Goal: Check status

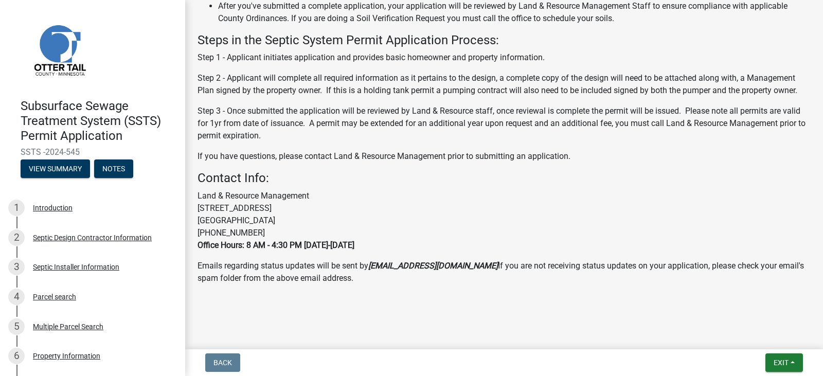
scroll to position [325, 0]
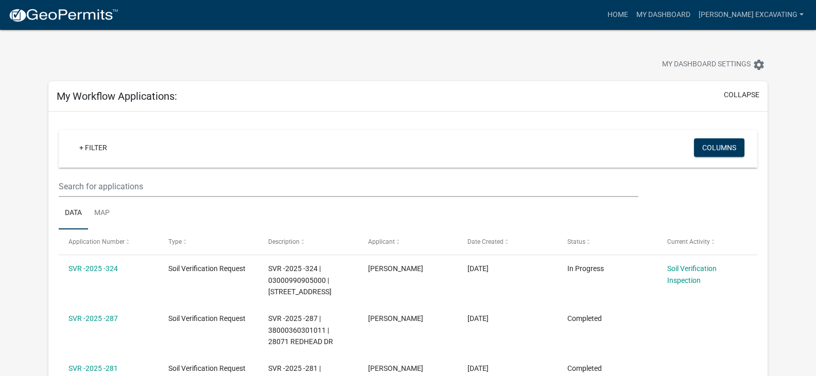
drag, startPoint x: 820, startPoint y: 5, endPoint x: 497, endPoint y: 64, distance: 328.6
click at [497, 64] on div "My Dashboard Settings settings" at bounding box center [622, 66] width 306 height 23
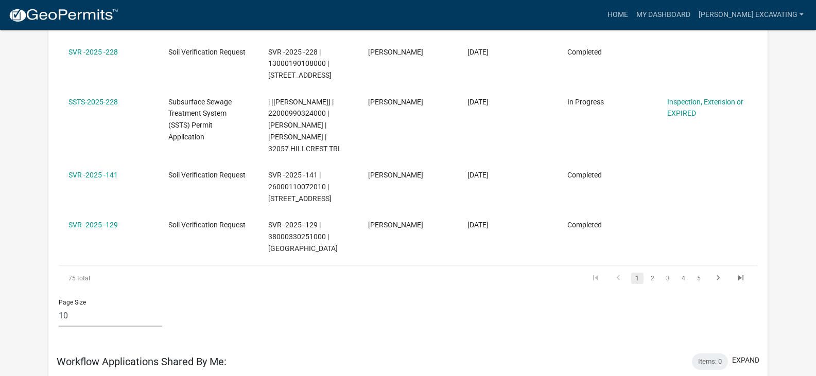
scroll to position [548, 0]
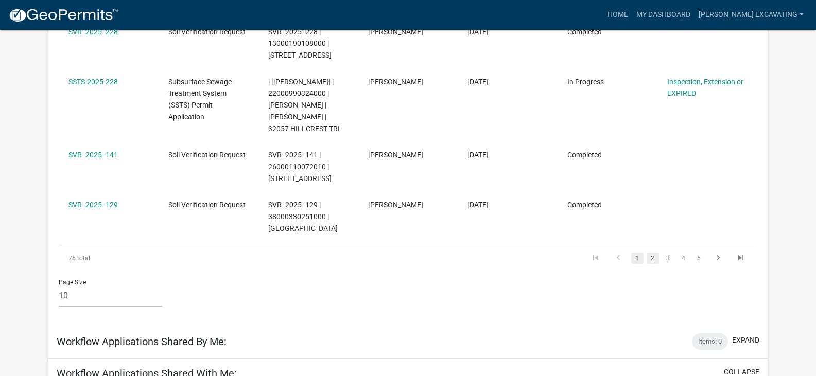
click at [653, 253] on link "2" at bounding box center [652, 258] width 12 height 11
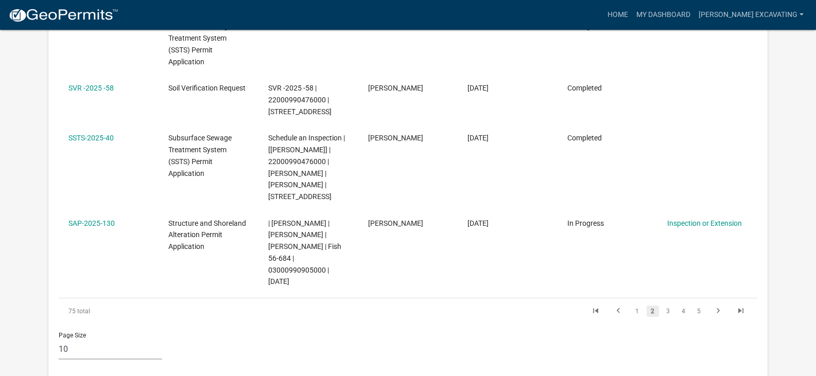
scroll to position [626, 0]
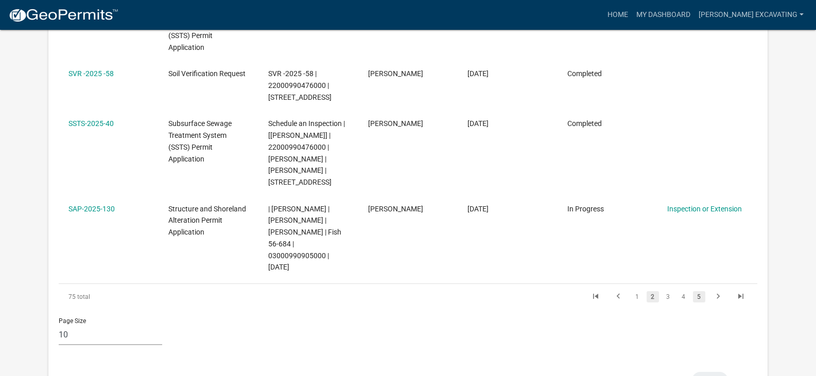
click at [699, 291] on link "5" at bounding box center [699, 296] width 12 height 11
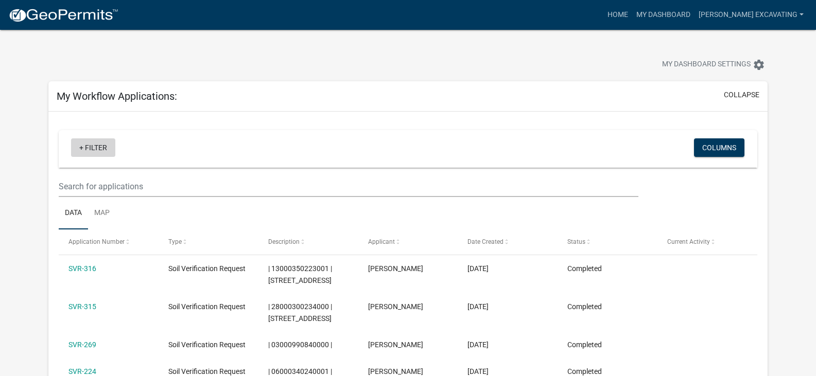
click at [94, 148] on link "+ Filter" at bounding box center [93, 147] width 44 height 19
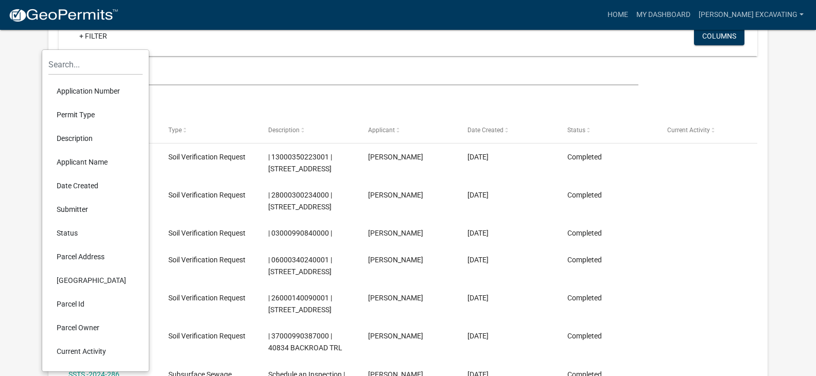
scroll to position [115, 0]
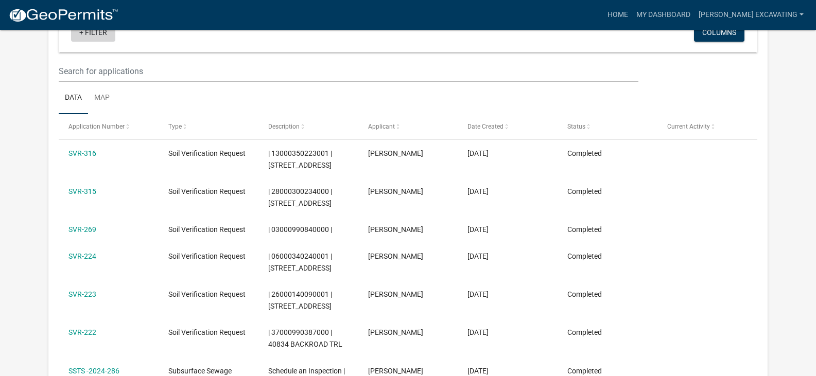
click at [100, 31] on link "+ Filter" at bounding box center [93, 32] width 44 height 19
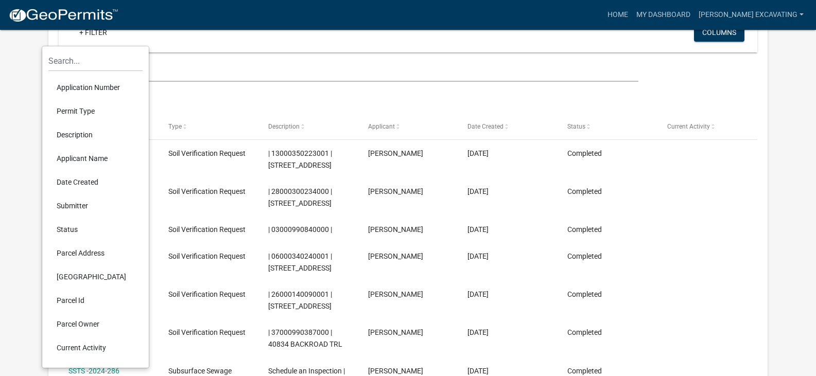
click at [72, 229] on li "Status" at bounding box center [95, 230] width 94 height 24
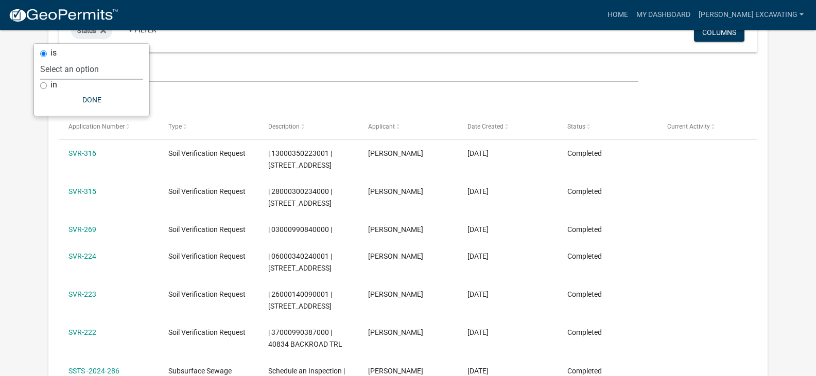
click at [72, 65] on select "Select an option Not Started In Progress Completed Expired Locked Withdrawn Voi…" at bounding box center [91, 69] width 103 height 21
select select "1"
click at [61, 59] on select "Select an option Not Started In Progress Completed Expired Locked Withdrawn Voi…" at bounding box center [91, 69] width 103 height 21
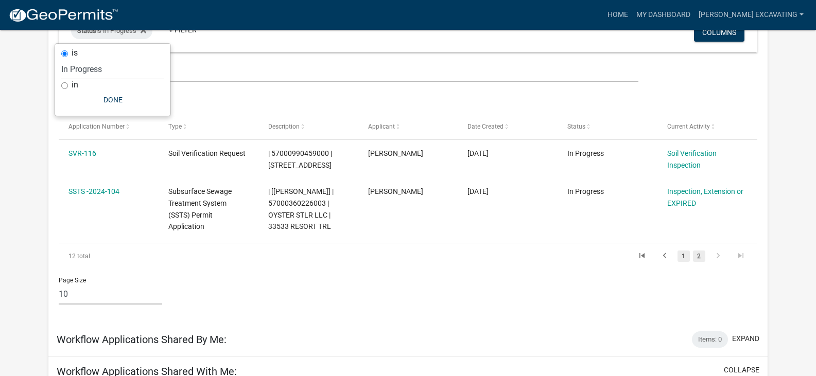
click at [683, 257] on link "1" at bounding box center [683, 256] width 12 height 11
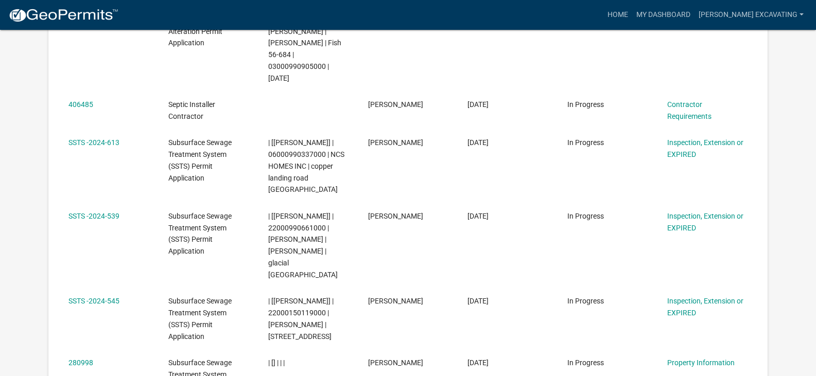
scroll to position [506, 0]
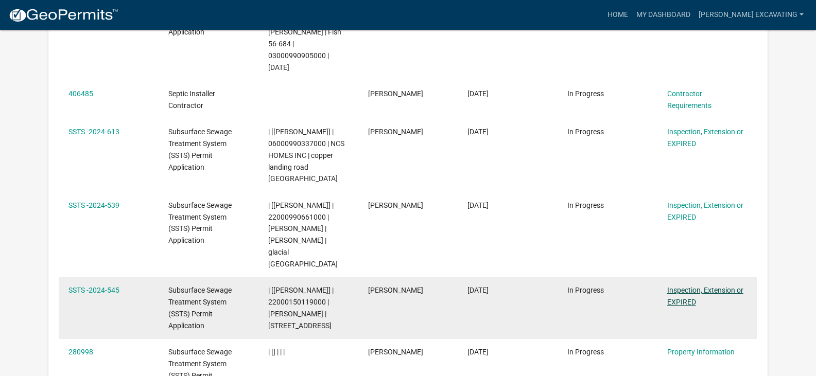
click at [686, 286] on link "Inspection, Extension or EXPIRED" at bounding box center [705, 296] width 76 height 20
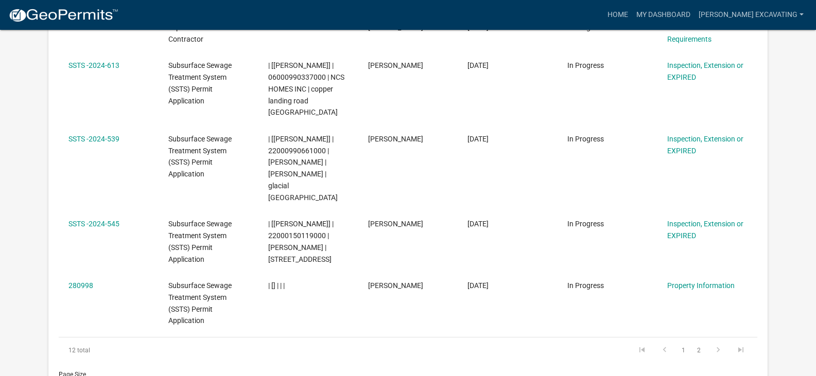
scroll to position [593, 0]
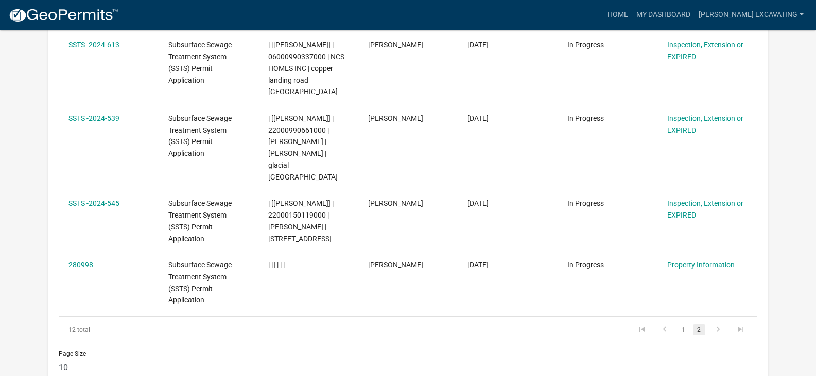
click at [698, 324] on link "2" at bounding box center [699, 329] width 12 height 11
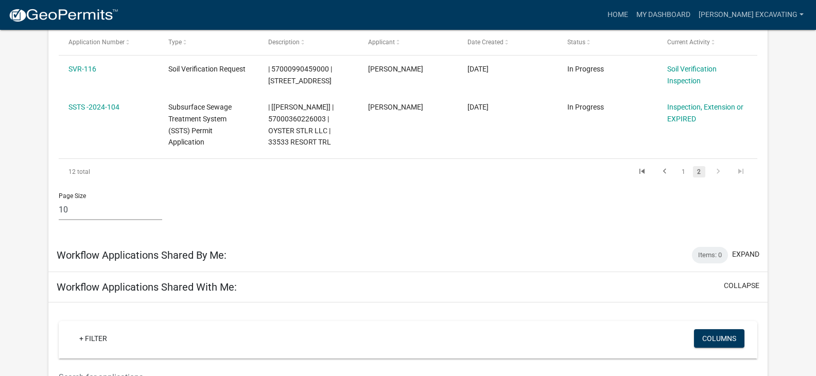
scroll to position [189, 0]
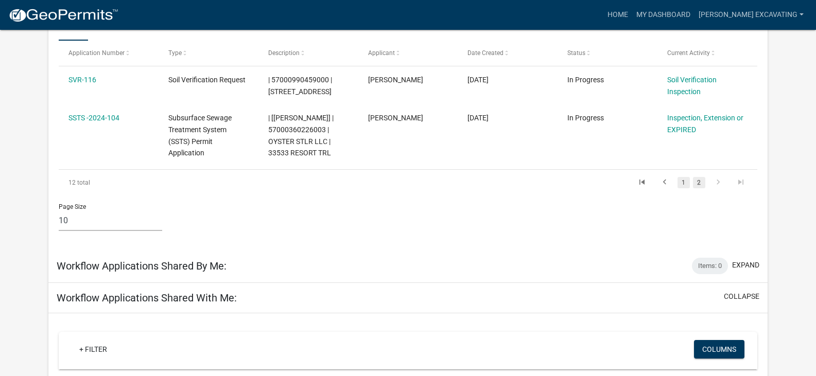
click at [683, 184] on link "1" at bounding box center [683, 182] width 12 height 11
